Goal: Information Seeking & Learning: Learn about a topic

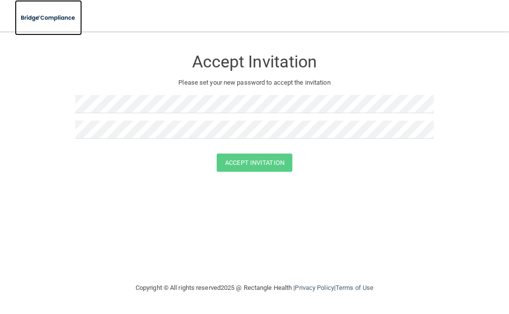
click at [61, 22] on img at bounding box center [48, 18] width 67 height 20
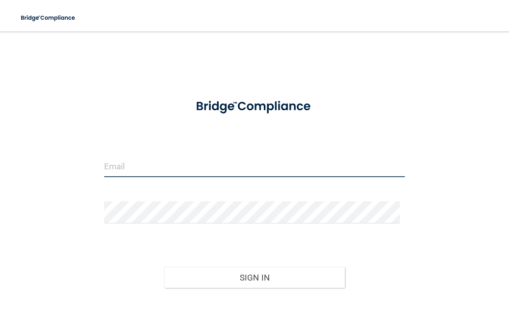
click at [169, 165] on input "email" at bounding box center [254, 166] width 301 height 22
type input "[EMAIL_ADDRESS][DOMAIN_NAME]"
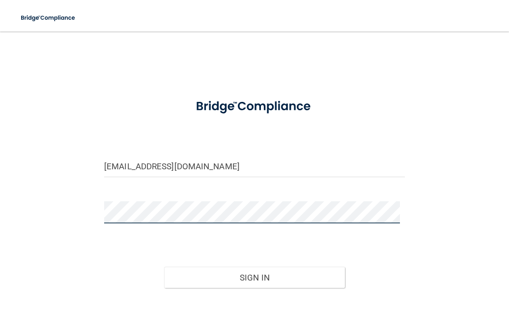
click at [164, 266] on button "Sign In" at bounding box center [254, 277] width 180 height 22
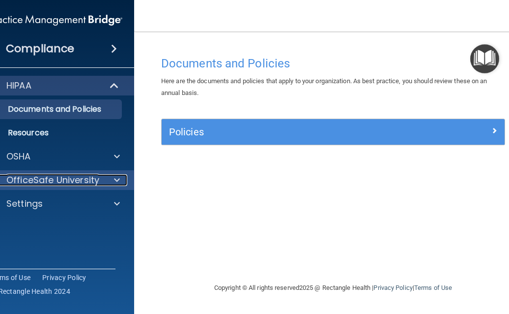
click at [46, 176] on p "OfficeSafe University" at bounding box center [52, 180] width 93 height 12
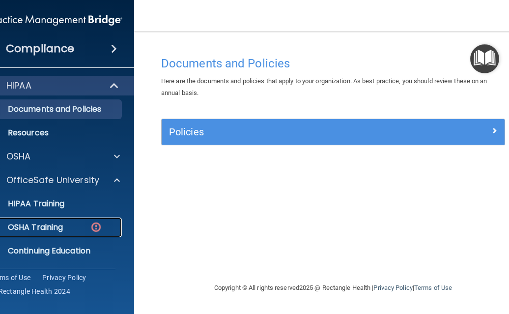
click at [58, 219] on link "OSHA Training" at bounding box center [44, 227] width 155 height 20
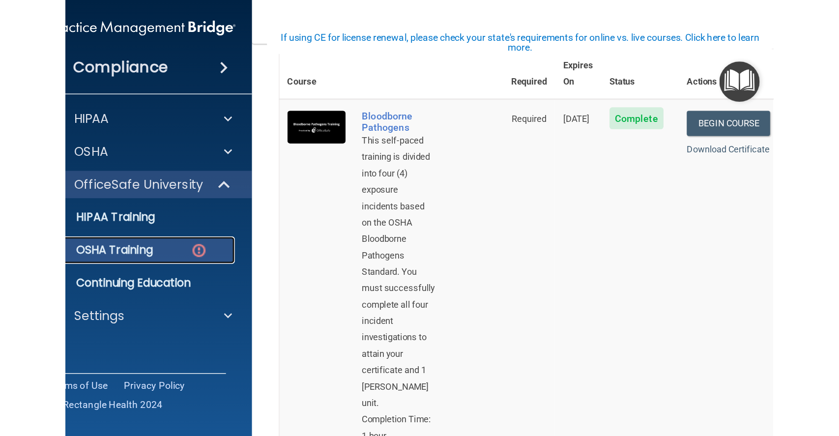
scroll to position [126, 0]
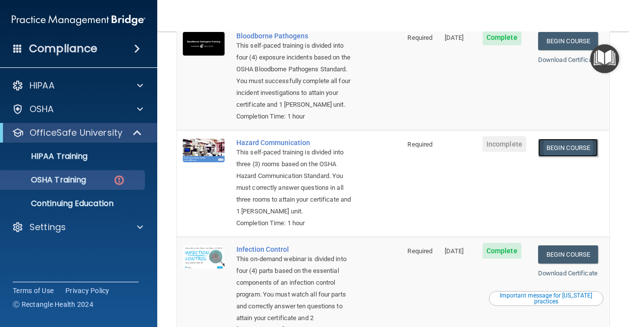
click at [509, 153] on link "Begin Course" at bounding box center [568, 148] width 60 height 18
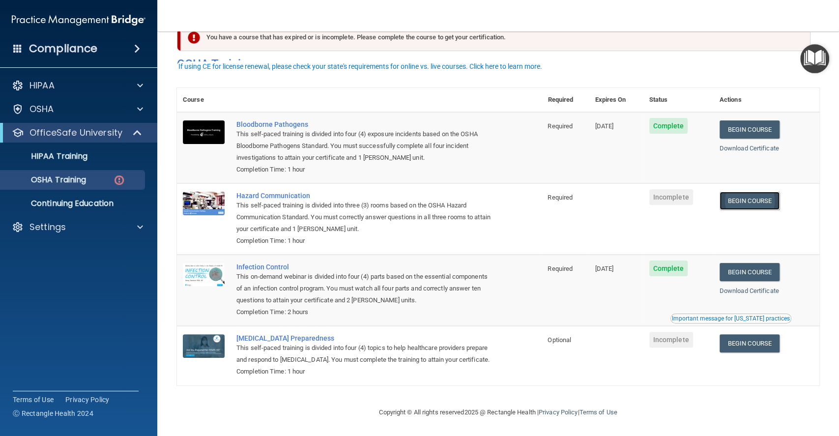
scroll to position [39, 0]
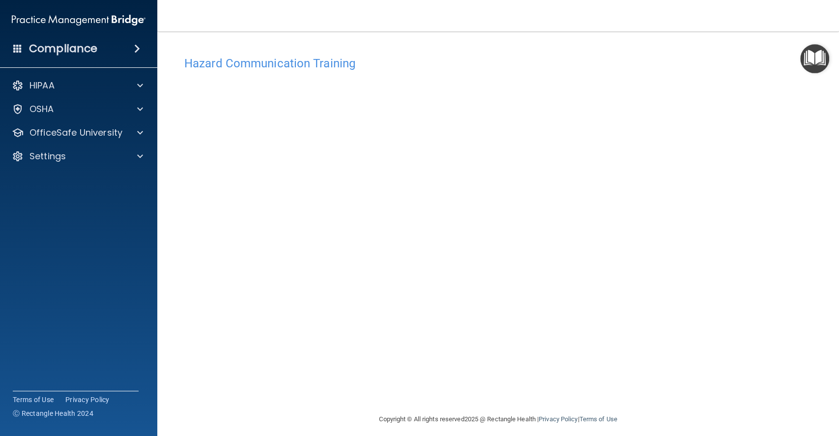
drag, startPoint x: 565, startPoint y: 3, endPoint x: 528, endPoint y: 65, distance: 72.1
click at [528, 65] on h4 "Hazard Communication Training" at bounding box center [498, 63] width 628 height 13
